Goal: Transaction & Acquisition: Purchase product/service

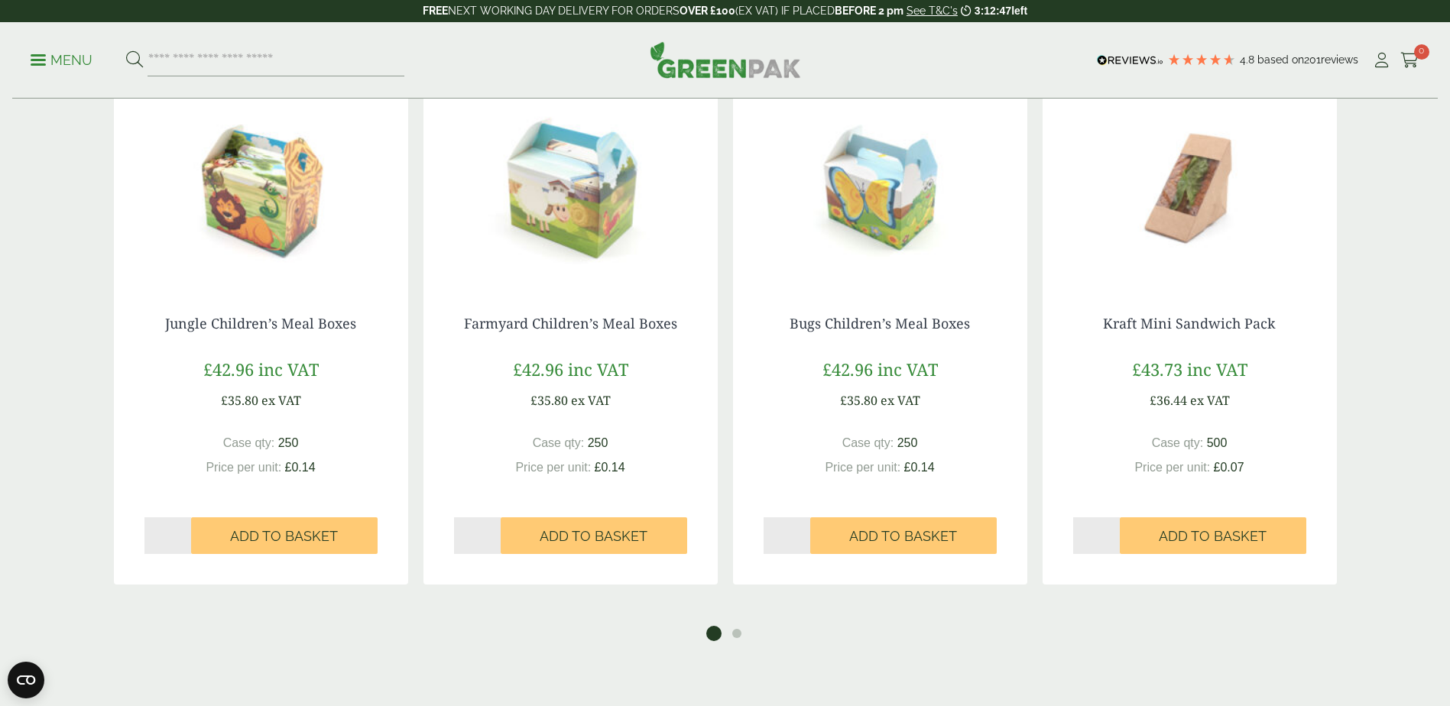
scroll to position [1834, 0]
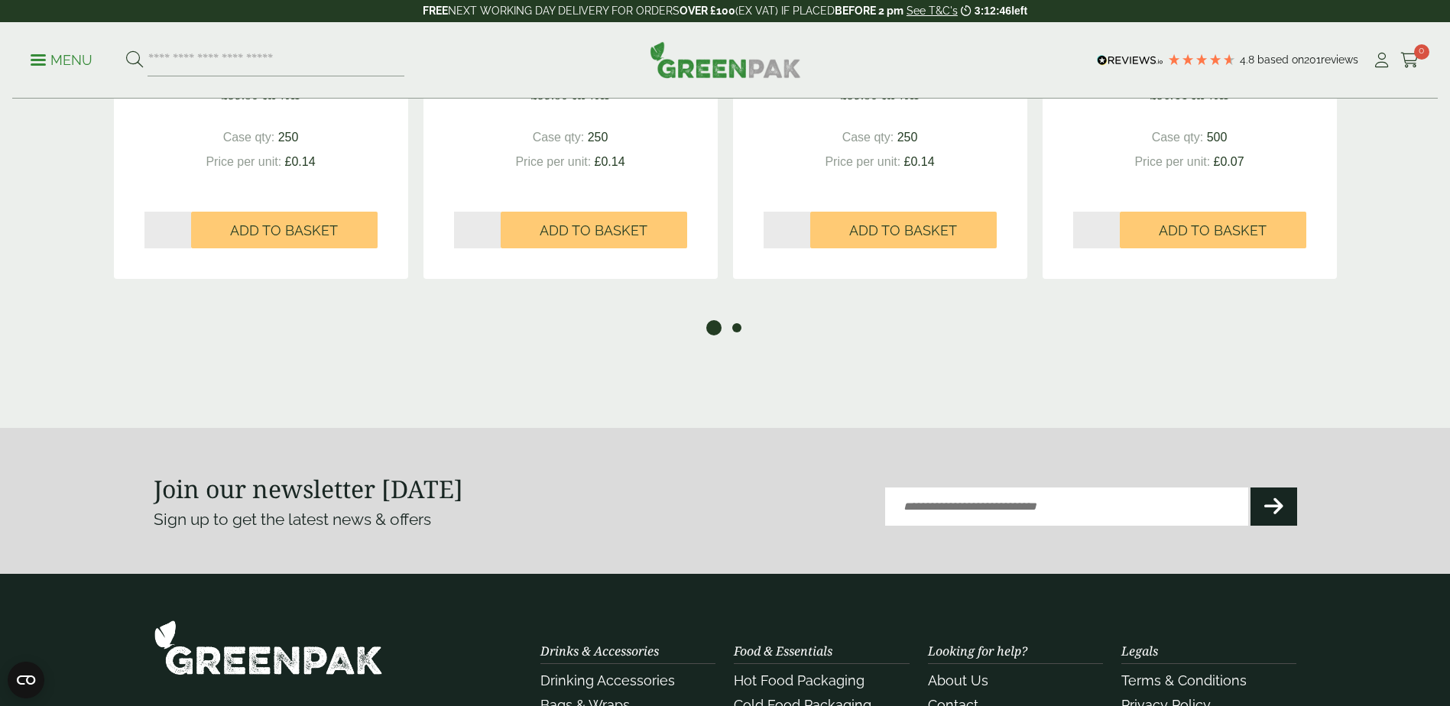
click at [733, 330] on button "2" at bounding box center [736, 327] width 15 height 15
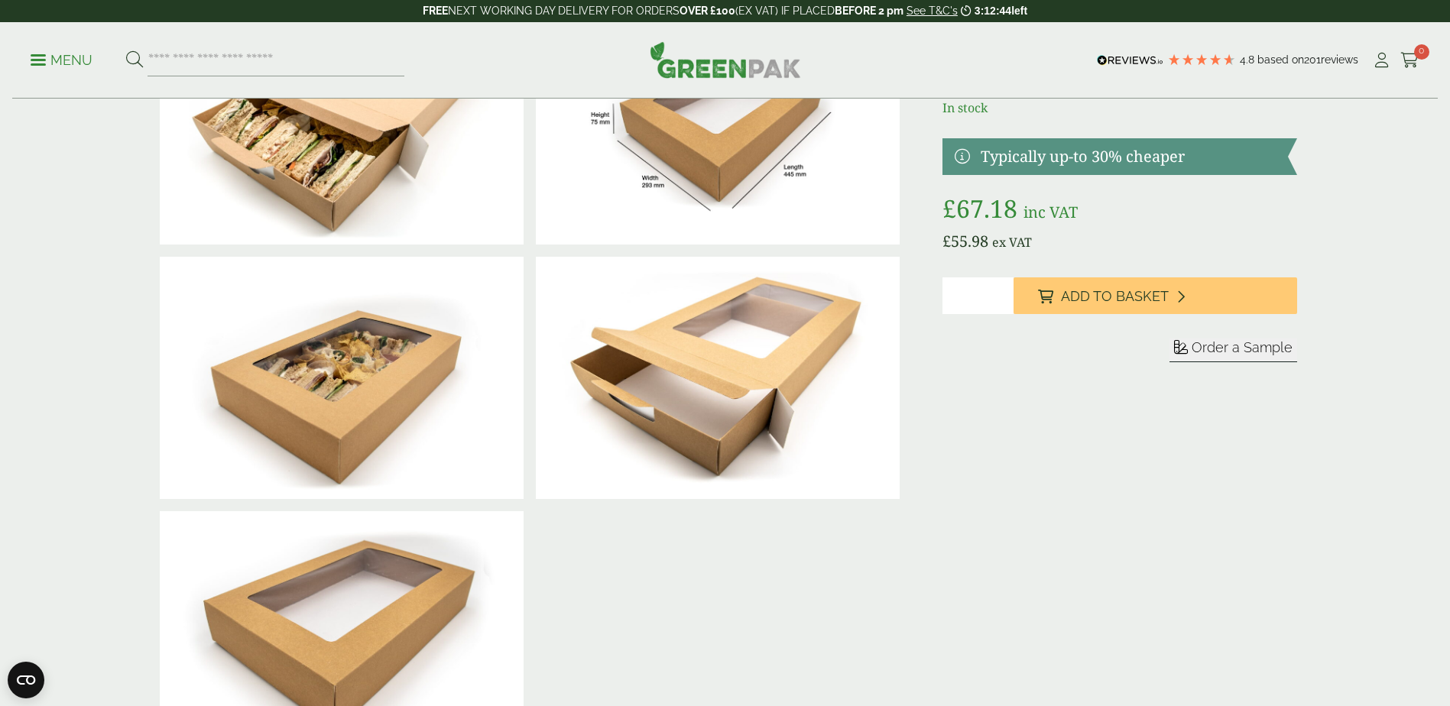
scroll to position [0, 0]
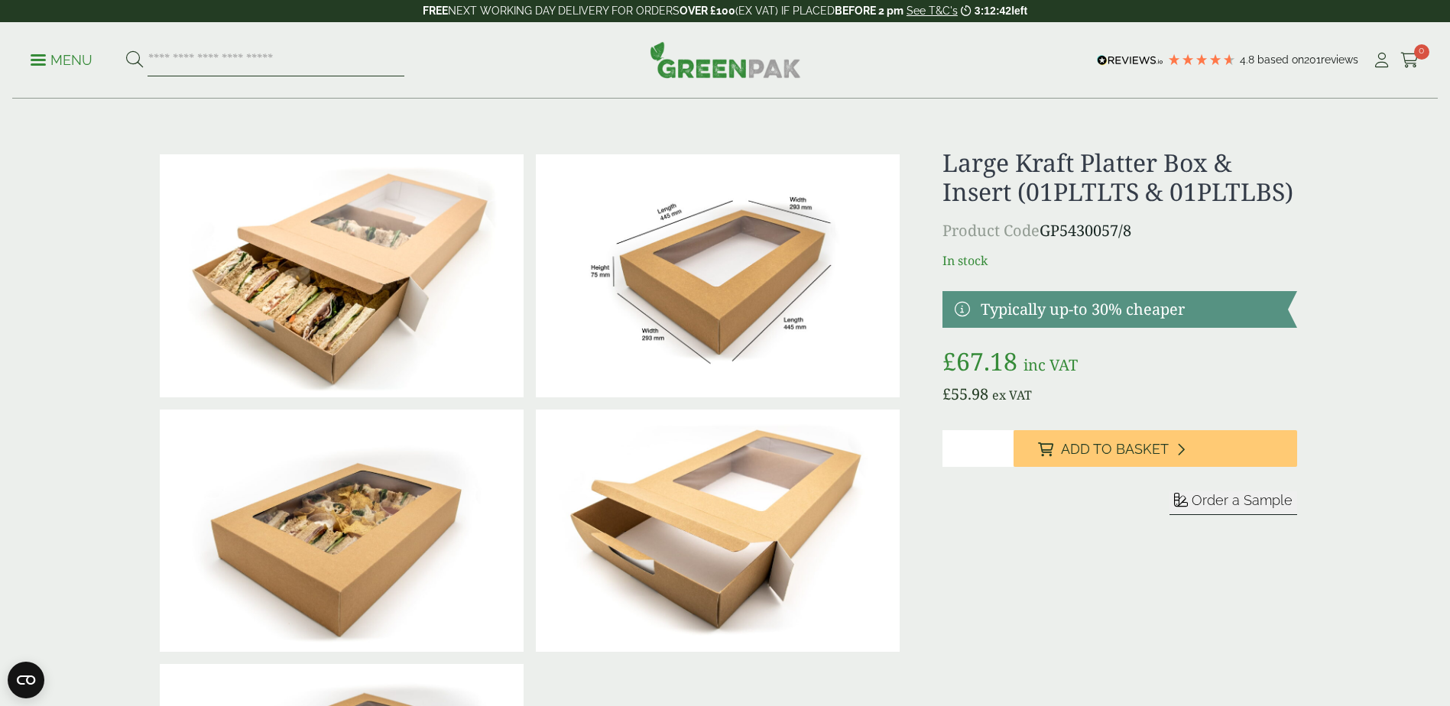
click at [248, 54] on input "search" at bounding box center [276, 60] width 257 height 32
type input "**********"
click at [126, 50] on button at bounding box center [134, 60] width 17 height 20
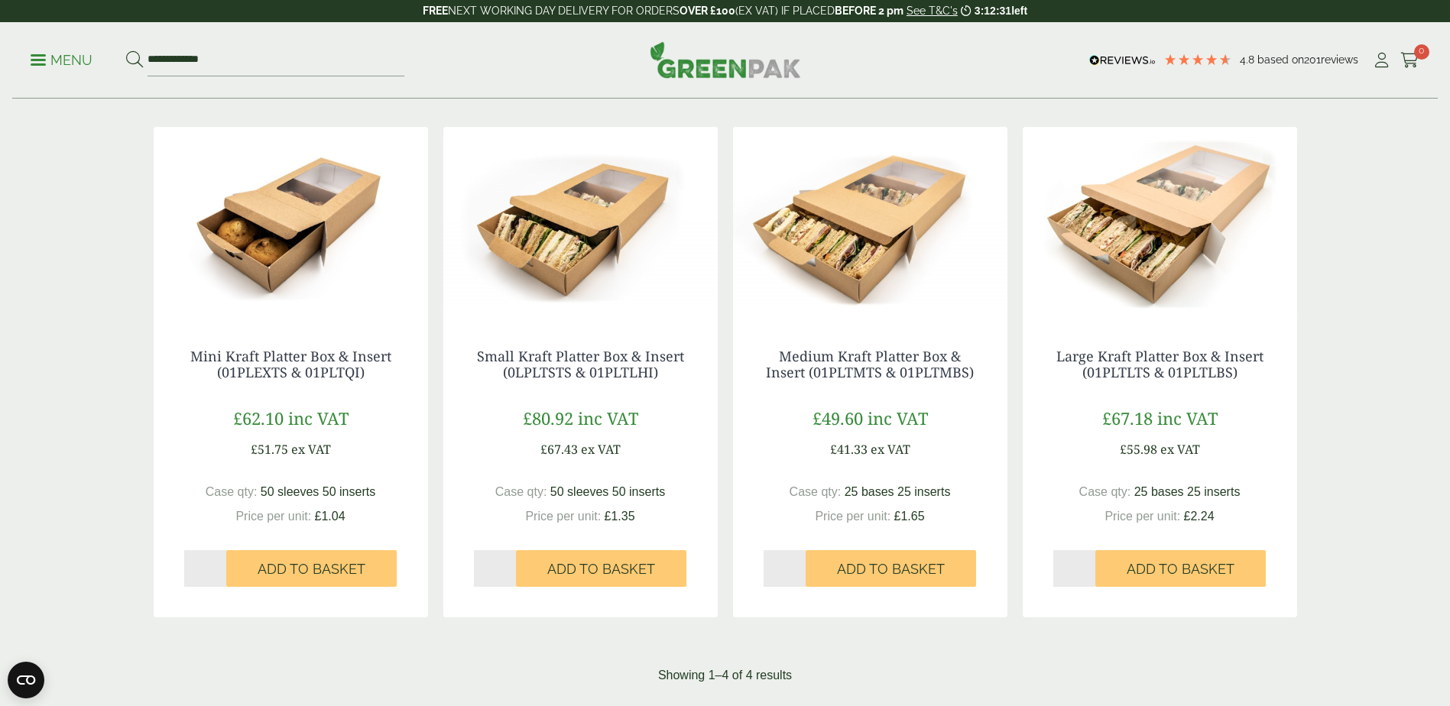
scroll to position [153, 0]
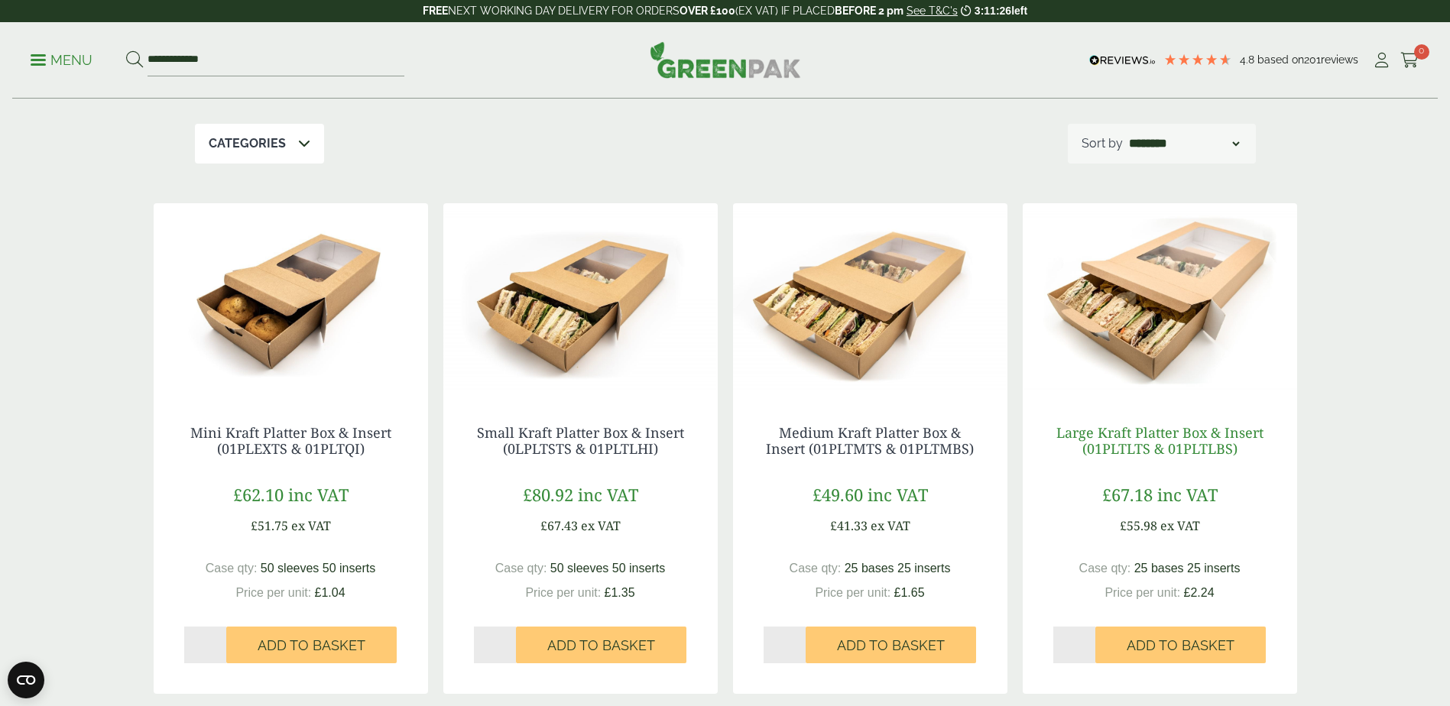
click at [1159, 438] on link "Large Kraft Platter Box & Insert (01PLTLTS & 01PLTLBS)" at bounding box center [1159, 440] width 207 height 35
